Goal: Task Accomplishment & Management: Use online tool/utility

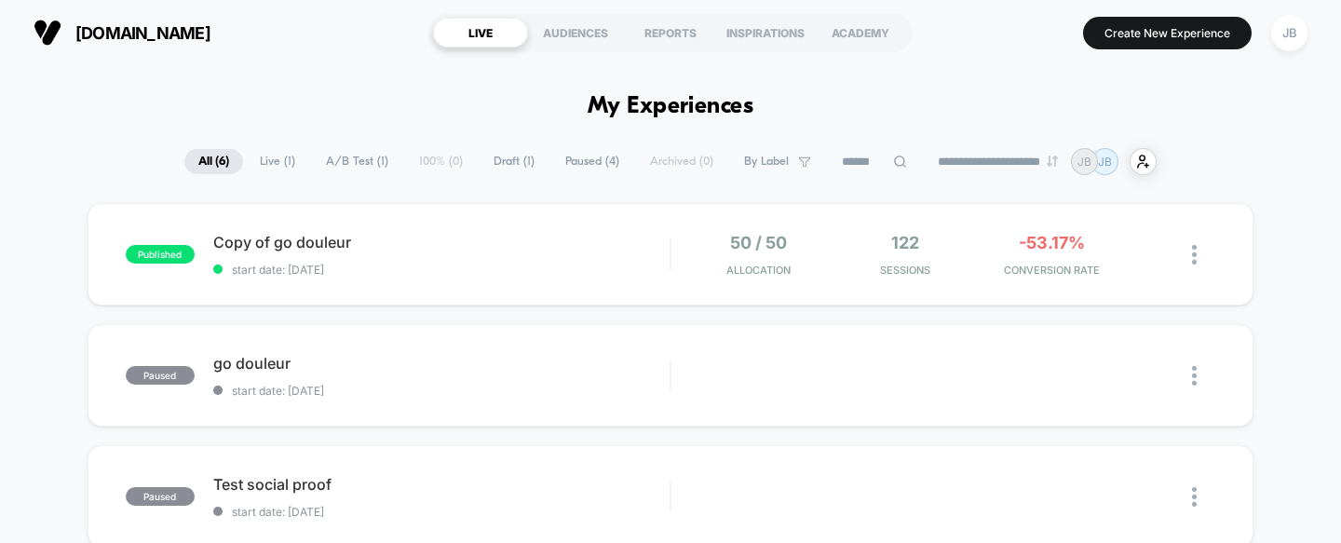
click at [452, 233] on span "Copy of go douleur" at bounding box center [441, 242] width 457 height 19
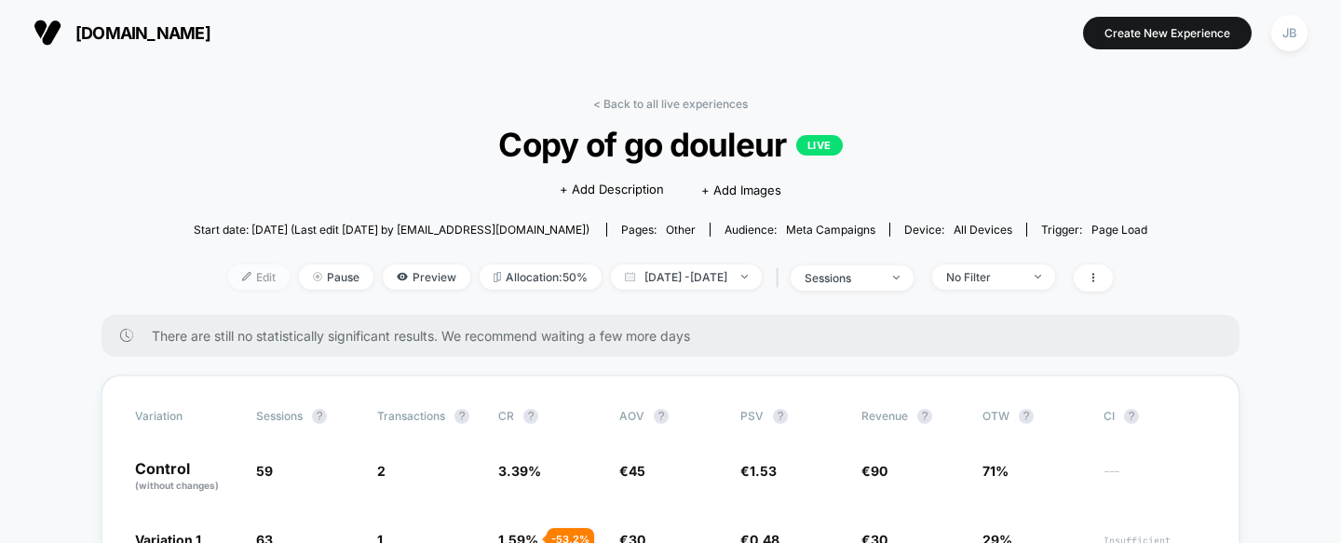
click at [233, 275] on span "Edit" at bounding box center [258, 276] width 61 height 25
